Goal: Transaction & Acquisition: Subscribe to service/newsletter

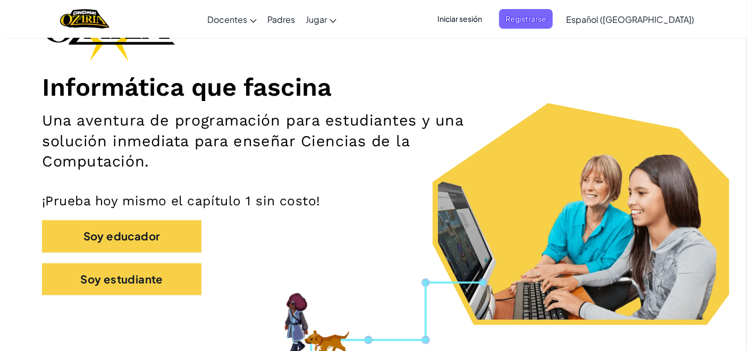
scroll to position [118, 0]
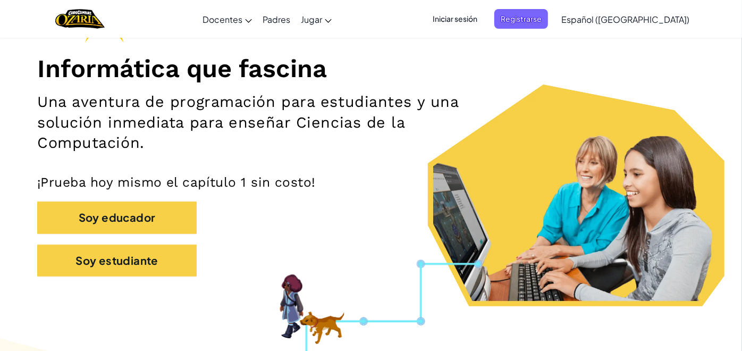
click at [484, 19] on span "Iniciar sesión" at bounding box center [454, 19] width 57 height 20
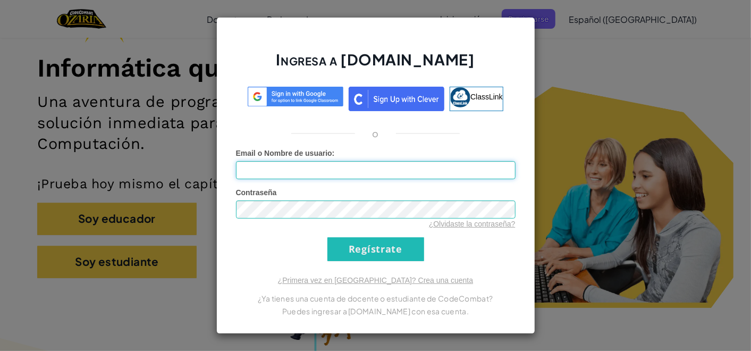
type input "[EMAIL_ADDRESS][DOMAIN_NAME]"
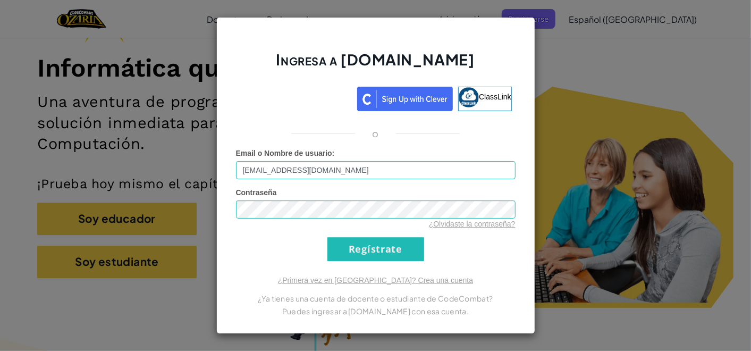
click at [341, 221] on div "¿Olvidaste la contraseña?" at bounding box center [376, 224] width 280 height 11
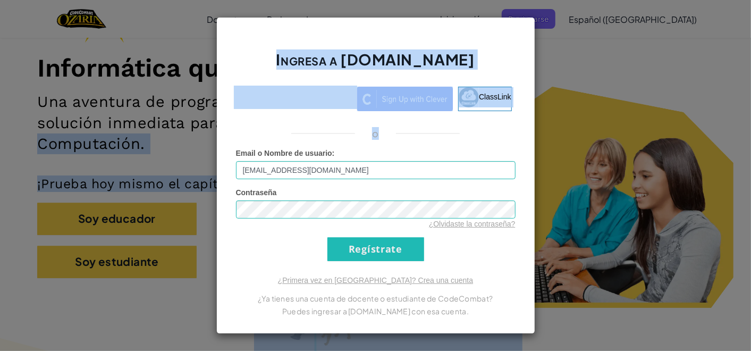
drag, startPoint x: 341, startPoint y: 221, endPoint x: 754, endPoint y: 130, distance: 421.9
drag, startPoint x: 512, startPoint y: 162, endPoint x: 504, endPoint y: 165, distance: 8.8
click at [512, 162] on input "[EMAIL_ADDRESS][DOMAIN_NAME]" at bounding box center [376, 170] width 280 height 18
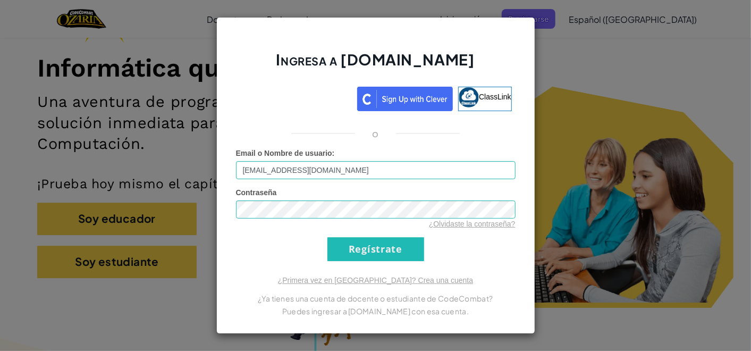
click at [667, 112] on div "Ingresa a [DOMAIN_NAME] ClassLink o Error desconocido. Email o Nombre de usuari…" at bounding box center [375, 175] width 751 height 351
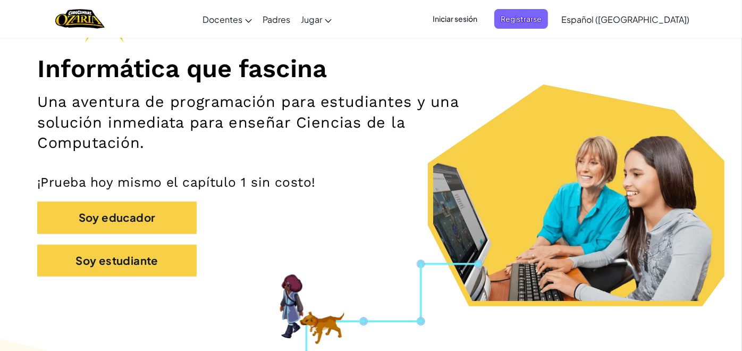
click at [484, 17] on span "Iniciar sesión" at bounding box center [454, 19] width 57 height 20
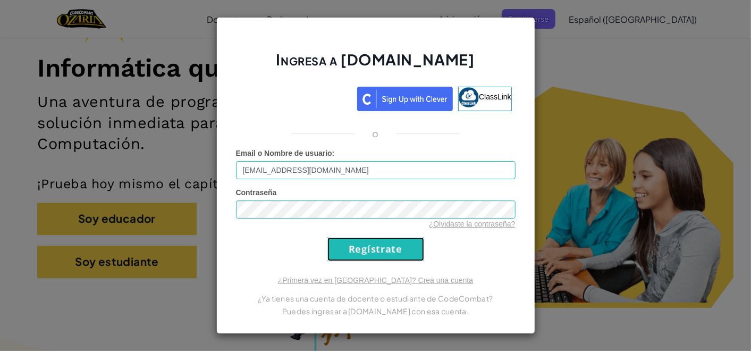
click at [399, 246] on input "Regístrate" at bounding box center [376, 249] width 97 height 24
